Goal: Task Accomplishment & Management: Manage account settings

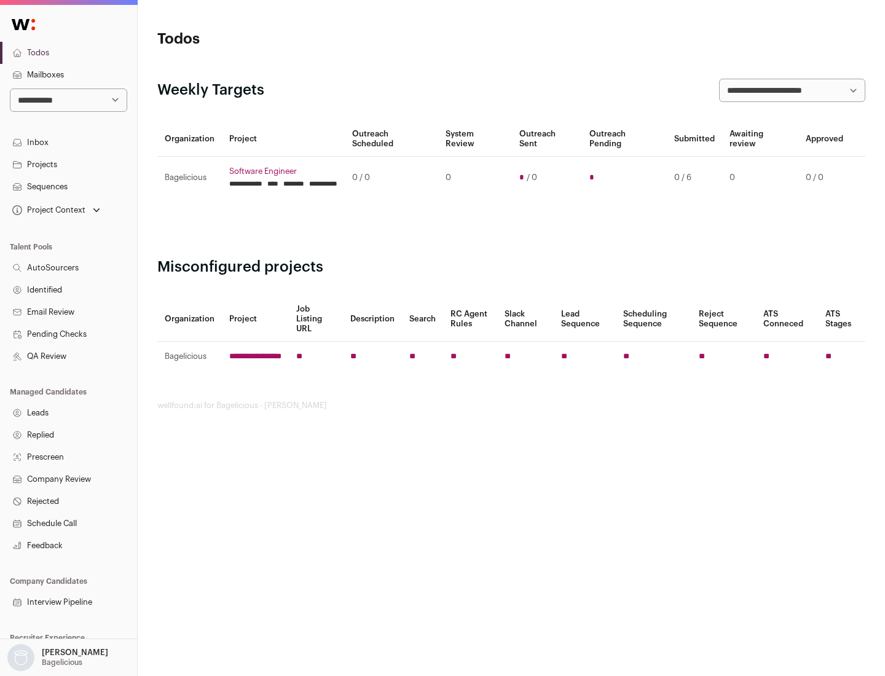
click at [68, 164] on link "Projects" at bounding box center [68, 165] width 137 height 22
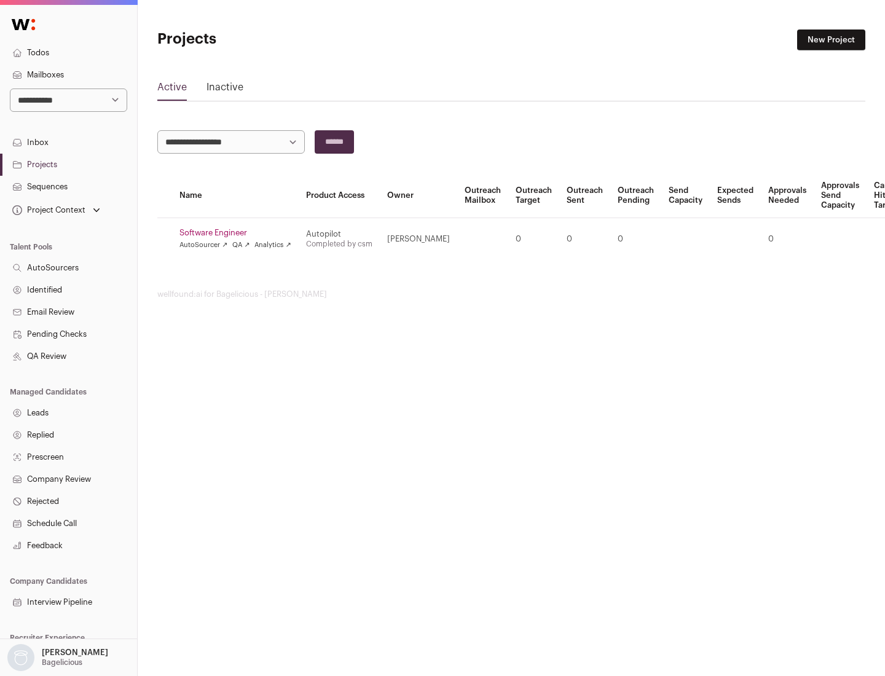
click at [239, 233] on link "Software Engineer" at bounding box center [235, 233] width 112 height 10
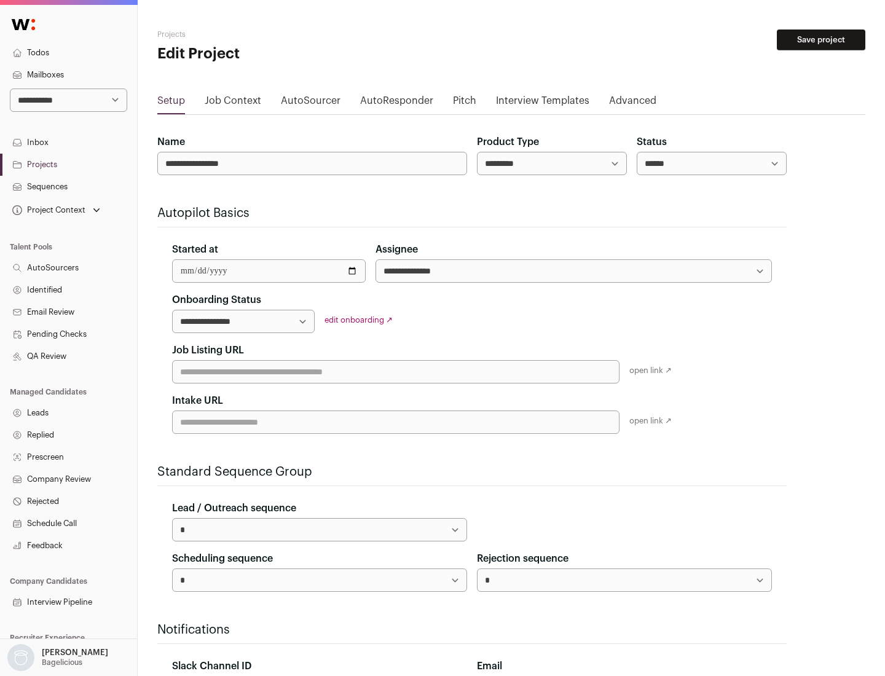
click at [821, 40] on button "Save project" at bounding box center [821, 39] width 88 height 21
